Goal: Navigation & Orientation: Find specific page/section

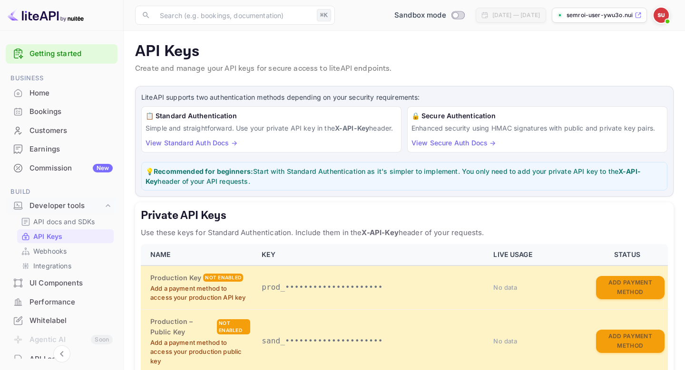
click at [40, 92] on div "Home" at bounding box center [70, 93] width 83 height 11
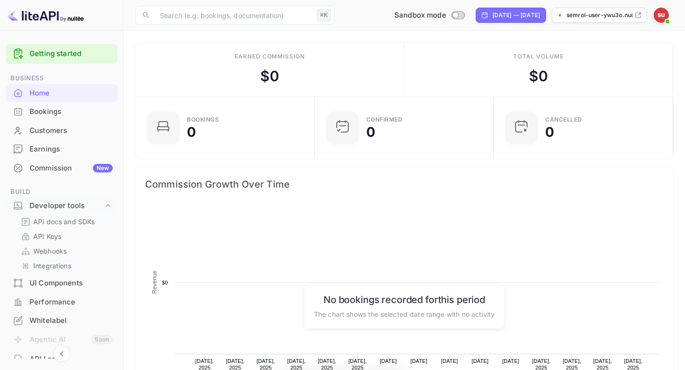
scroll to position [155, 174]
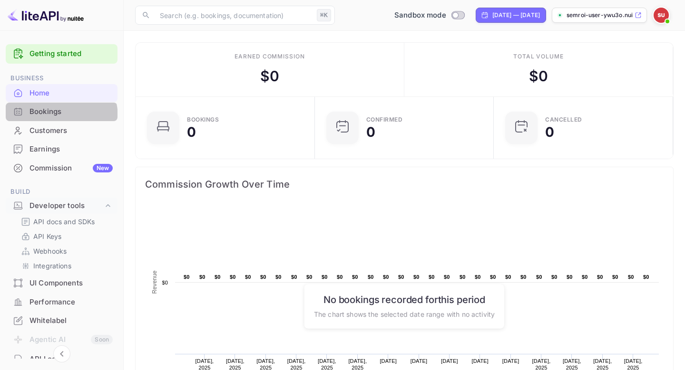
click at [46, 118] on div "Bookings" at bounding box center [62, 112] width 112 height 19
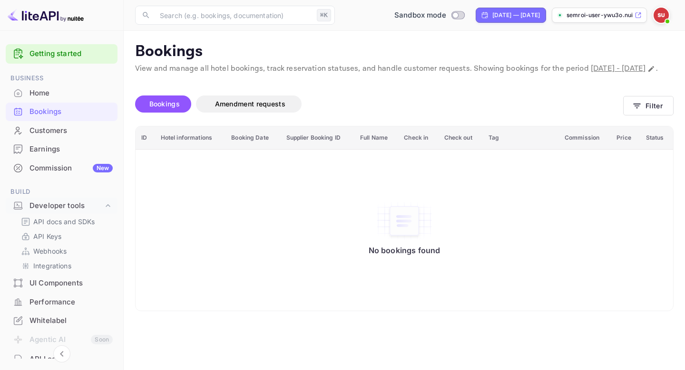
scroll to position [10, 0]
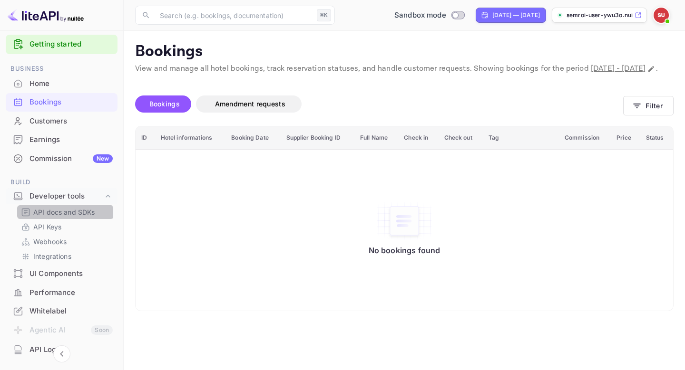
click at [47, 215] on p "API docs and SDKs" at bounding box center [64, 212] width 62 height 10
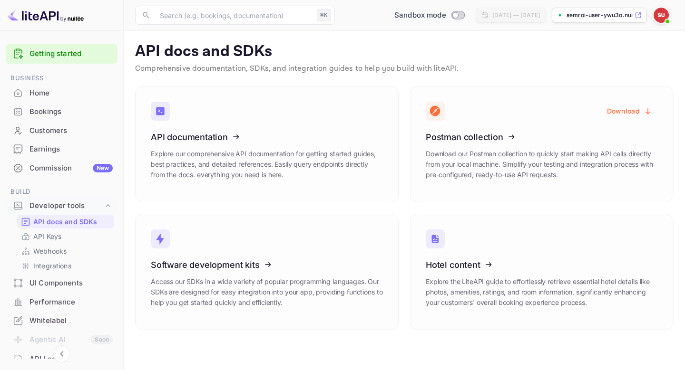
click at [640, 14] on icon at bounding box center [637, 15] width 7 height 7
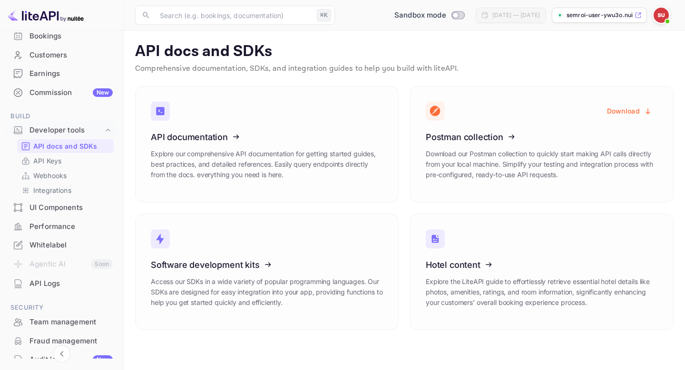
scroll to position [29, 0]
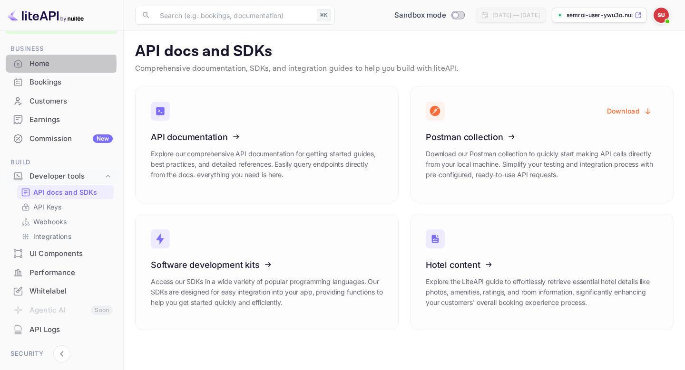
click at [39, 64] on div "Home" at bounding box center [70, 63] width 83 height 11
